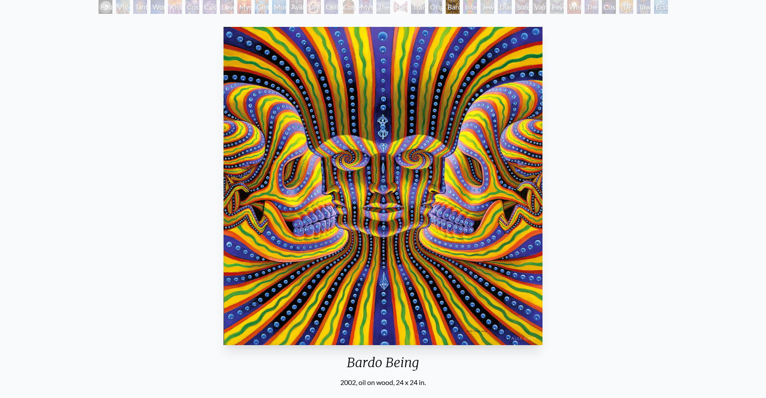
scroll to position [50, 0]
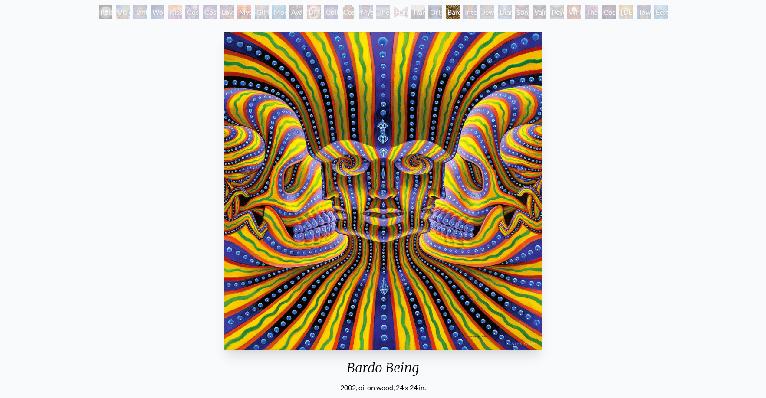
click at [163, 99] on div "Bardo Being 2002, oil on wood, 24 x 24 in. Visit the CoSM Shop Bardo Being - Go…" at bounding box center [383, 339] width 752 height 621
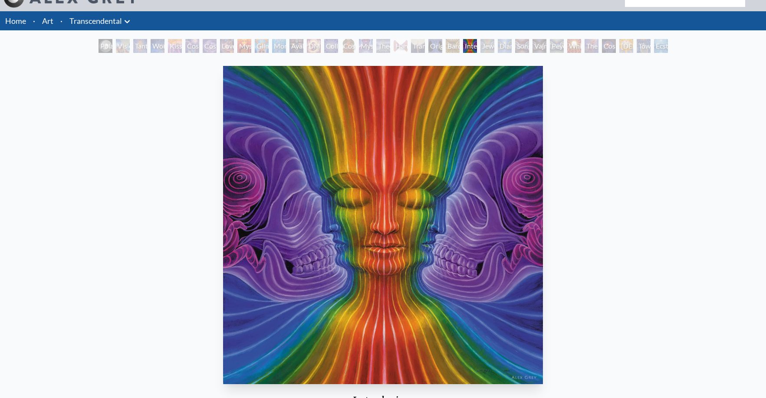
scroll to position [18, 0]
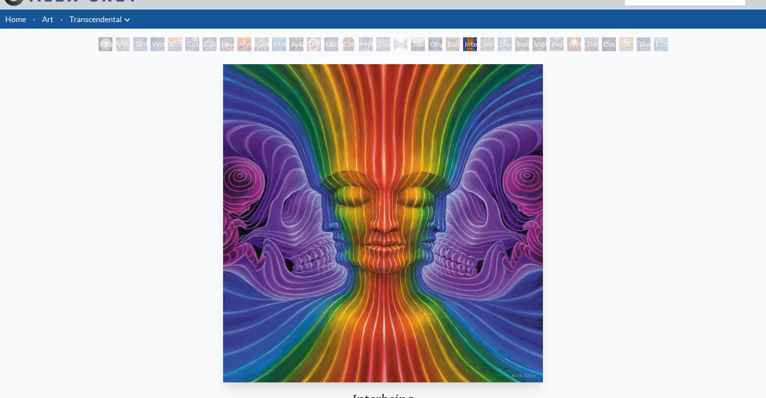
scroll to position [50, 0]
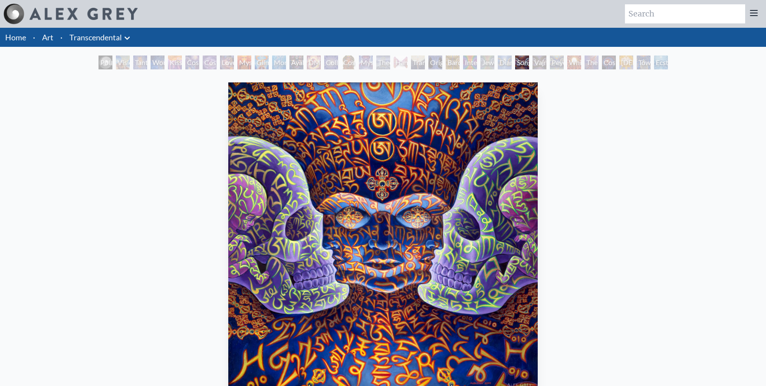
click at [17, 38] on link "Home" at bounding box center [15, 38] width 21 height 10
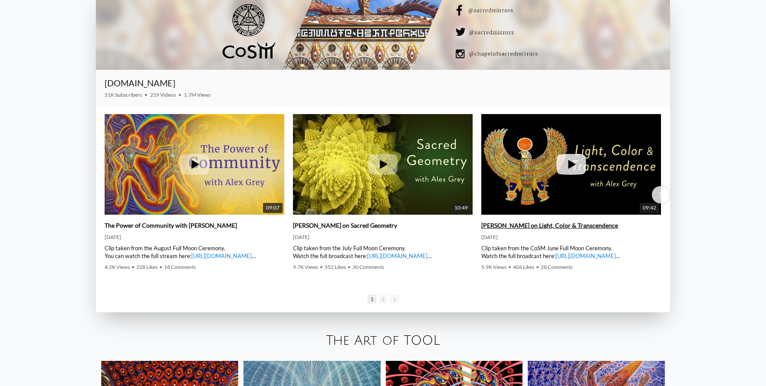
scroll to position [1484, 0]
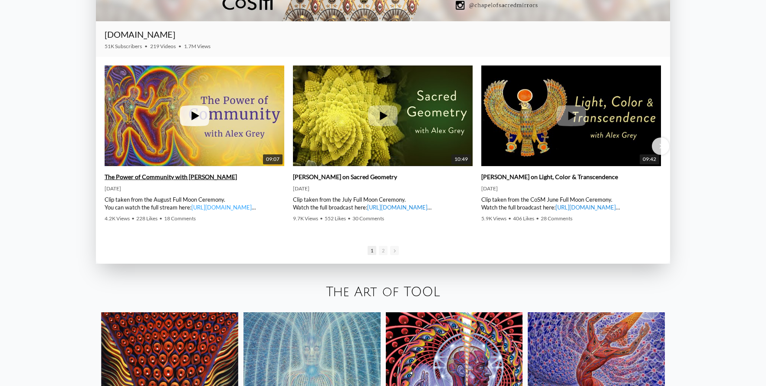
click at [227, 209] on link "https://www.youtube.com/watch?v=2EtVsYhVKp4" at bounding box center [221, 207] width 60 height 7
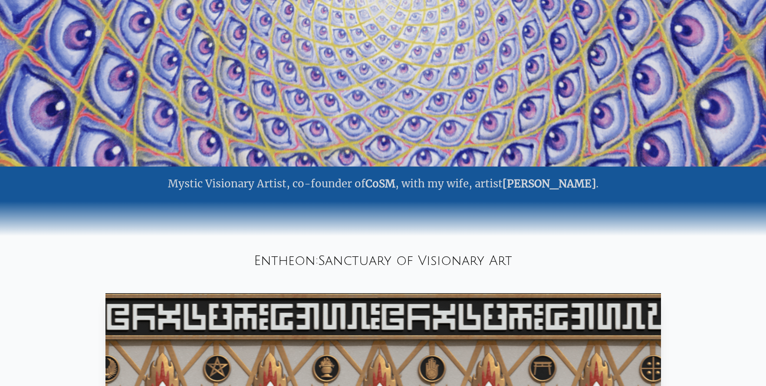
scroll to position [0, 0]
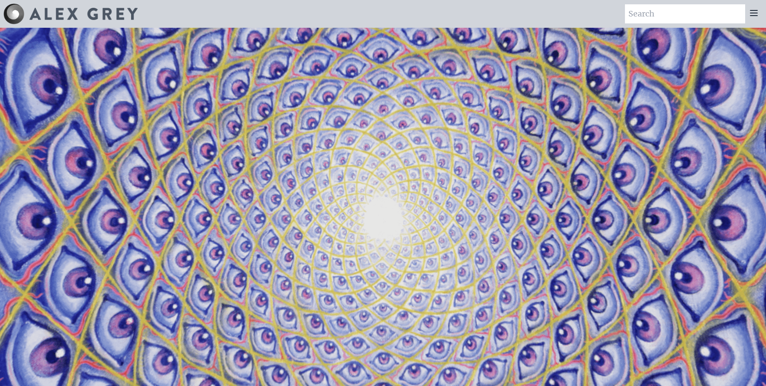
click at [753, 12] on icon at bounding box center [754, 13] width 10 height 10
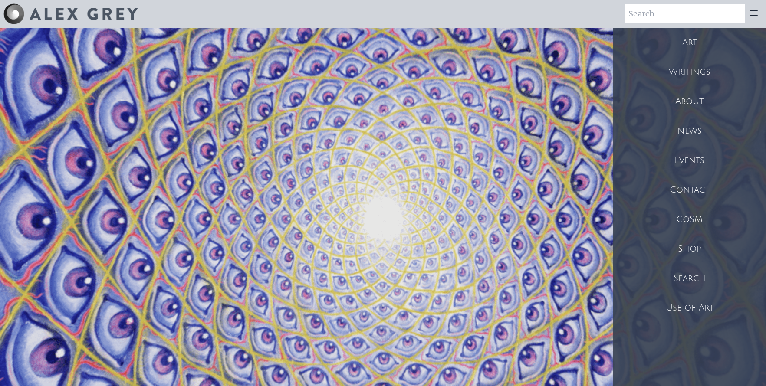
click at [691, 155] on div "Events" at bounding box center [689, 161] width 153 height 30
